Goal: Browse casually: Explore the website without a specific task or goal

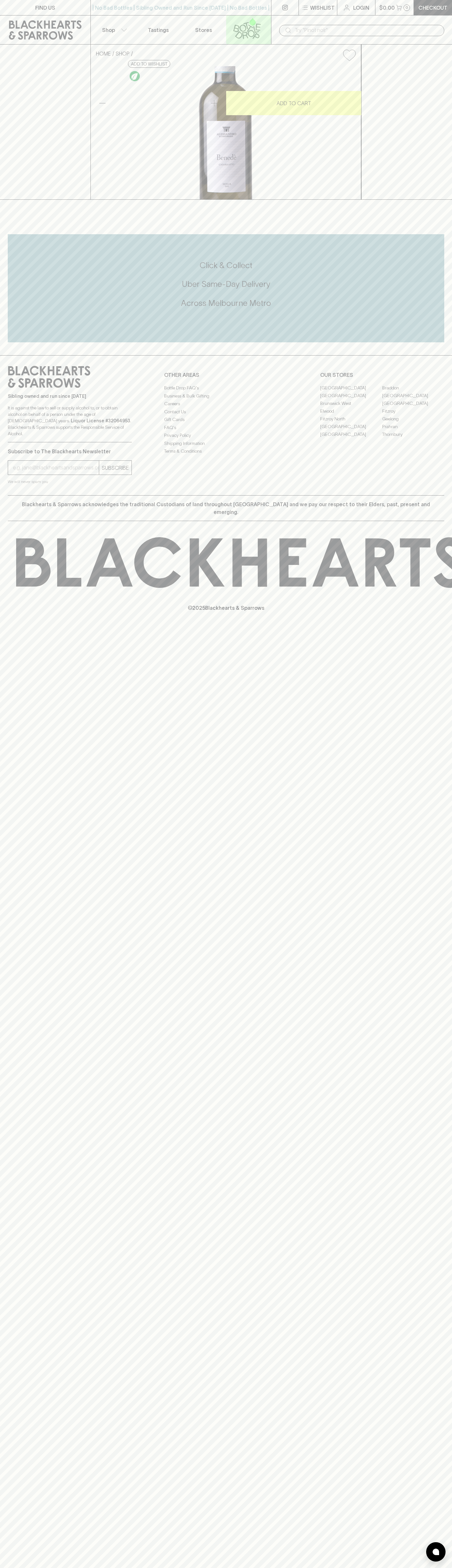
click at [242, 32] on icon at bounding box center [247, 28] width 37 height 21
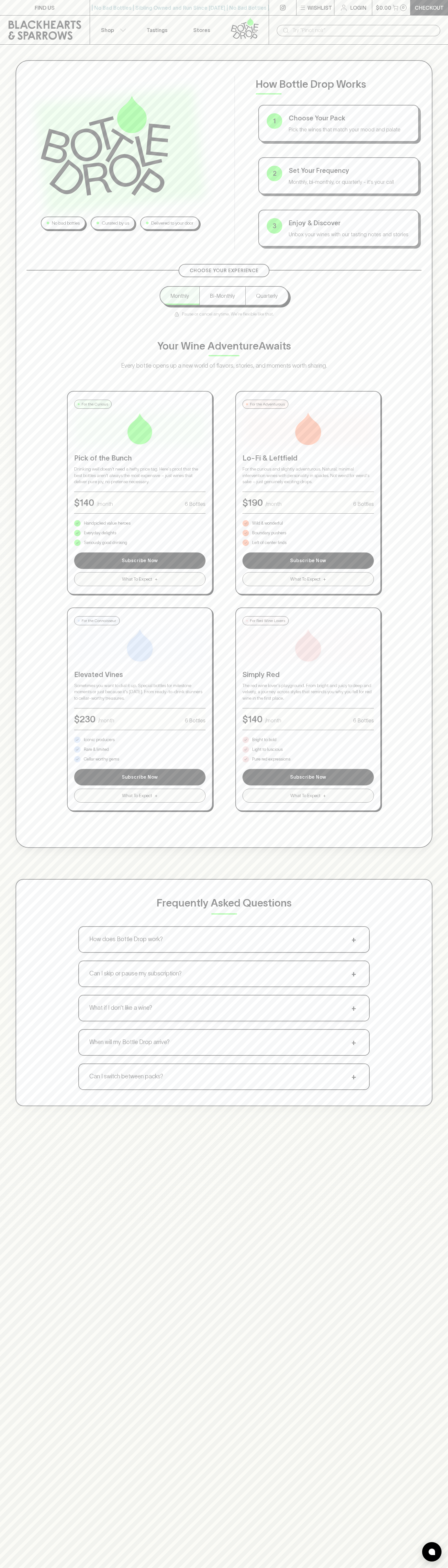
click at [177, 1572] on html "FIND US | No Bad Bottles | Sibling Owned and Run Since 2006 | No Bad Bottles | …" at bounding box center [224, 1014] width 448 height 2028
click at [16, 587] on div "No bad bottles Curated by us Delivered to your door How Bottle Drop Works 1 Cho…" at bounding box center [223, 454] width 417 height 788
